Goal: Entertainment & Leisure: Browse casually

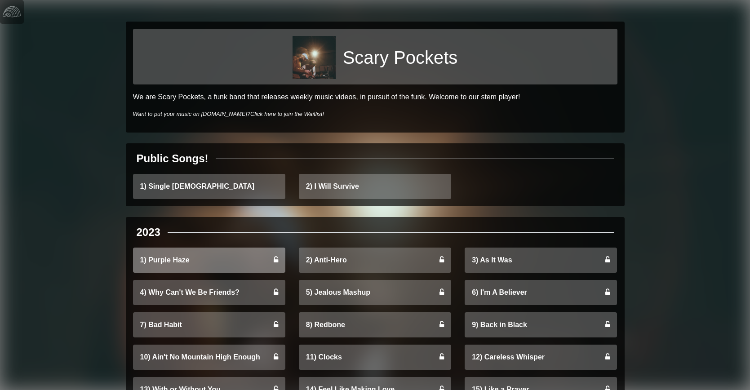
click at [277, 256] on icon at bounding box center [276, 259] width 4 height 7
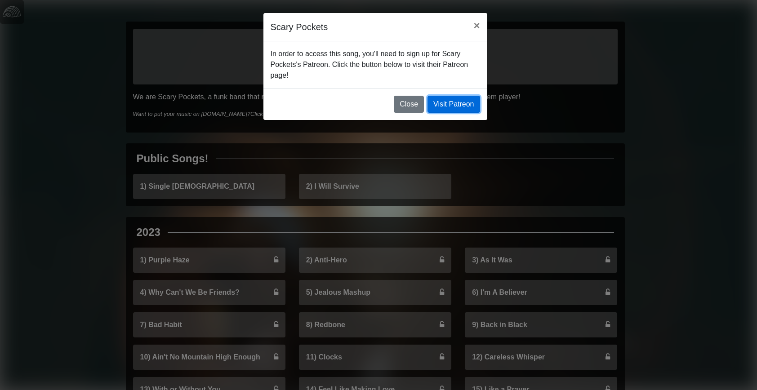
click at [458, 96] on link "Visit Patreon" at bounding box center [453, 104] width 52 height 17
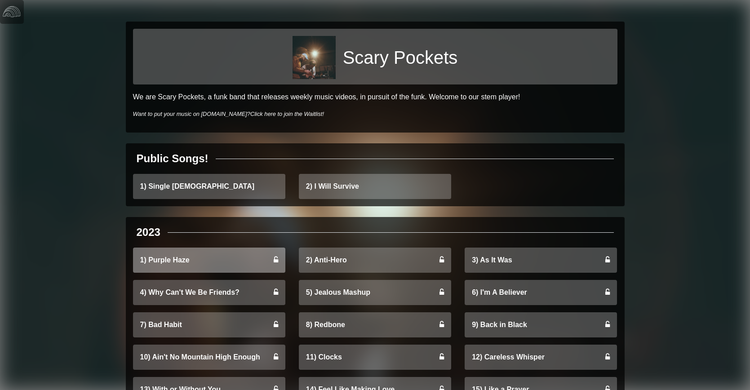
click at [277, 256] on icon at bounding box center [276, 259] width 4 height 7
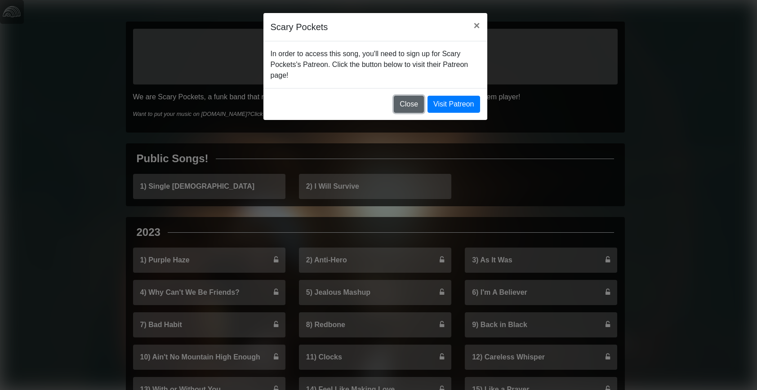
click at [414, 96] on button "Close" at bounding box center [409, 104] width 30 height 17
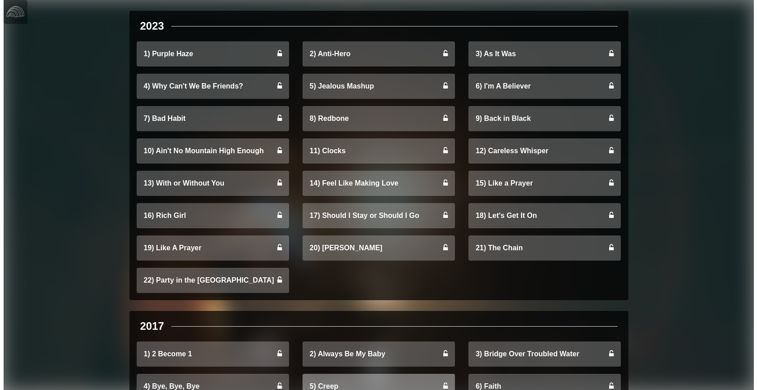
scroll to position [253, 0]
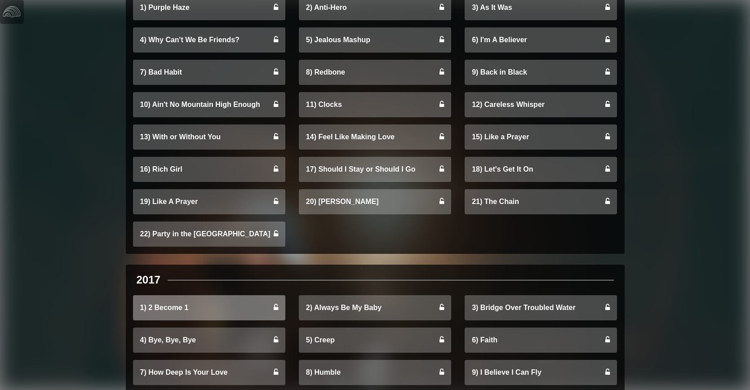
click at [166, 295] on link "1) 2 Become 1" at bounding box center [209, 307] width 152 height 25
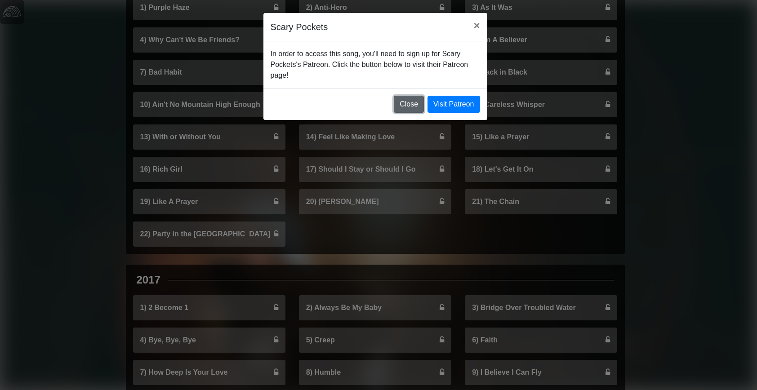
drag, startPoint x: 416, startPoint y: 81, endPoint x: 357, endPoint y: 84, distance: 58.9
click at [357, 88] on div "Close Visit Patreon" at bounding box center [375, 104] width 224 height 32
